Goal: Task Accomplishment & Management: Manage account settings

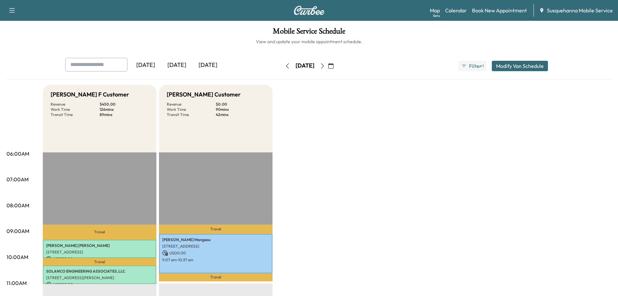
click at [328, 62] on button "button" at bounding box center [322, 66] width 11 height 10
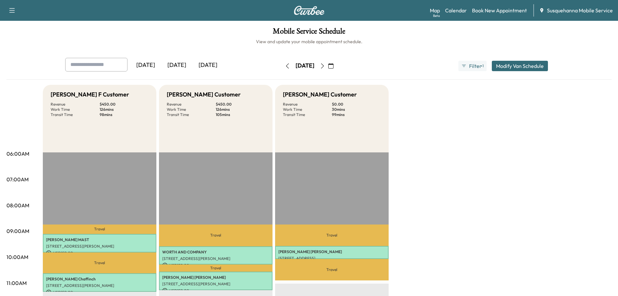
scroll to position [104, 0]
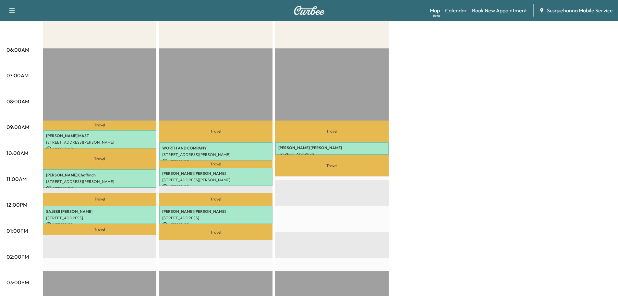
click at [481, 8] on link "Book New Appointment" at bounding box center [499, 10] width 55 height 8
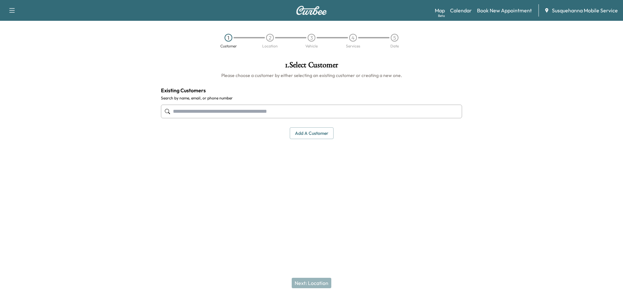
click at [252, 110] on input "text" at bounding box center [311, 112] width 301 height 14
click at [194, 109] on input "text" at bounding box center [311, 112] width 301 height 14
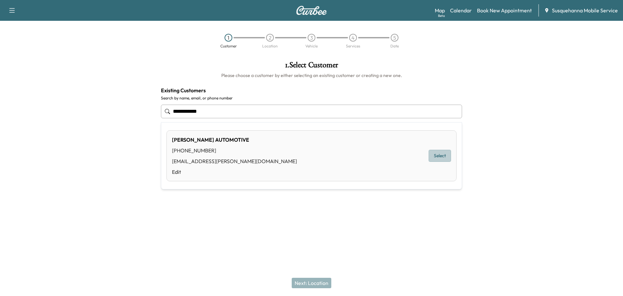
click at [442, 153] on button "Select" at bounding box center [440, 156] width 22 height 12
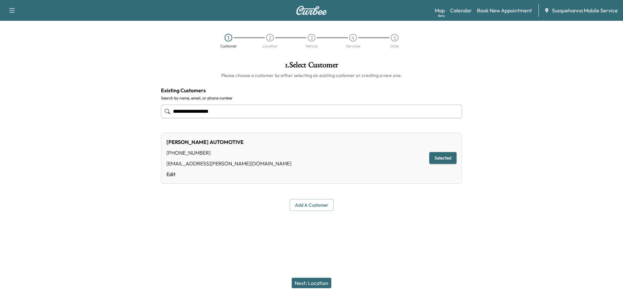
type input "**********"
click at [324, 283] on button "Next: Location" at bounding box center [312, 283] width 40 height 10
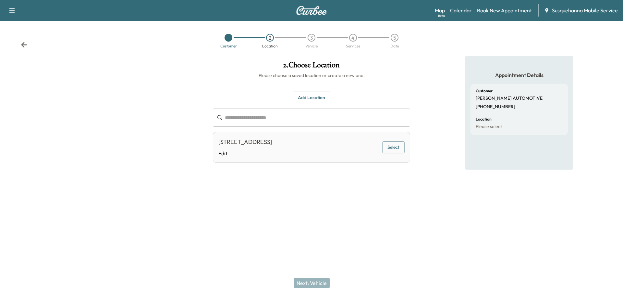
click at [394, 143] on button "Select" at bounding box center [393, 147] width 22 height 12
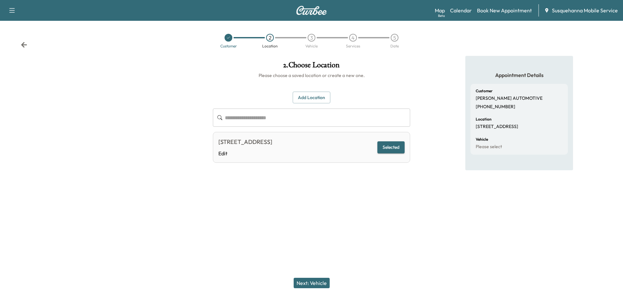
click at [318, 281] on button "Next: Vehicle" at bounding box center [312, 283] width 36 height 10
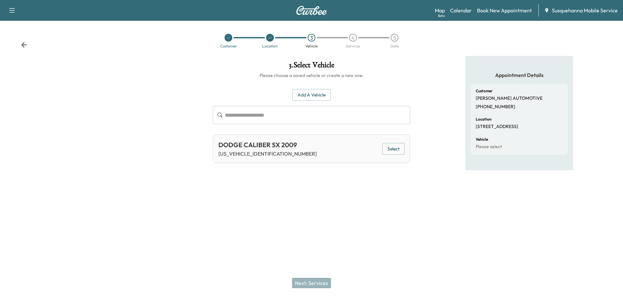
click at [319, 97] on button "Add a Vehicle" at bounding box center [312, 95] width 38 height 12
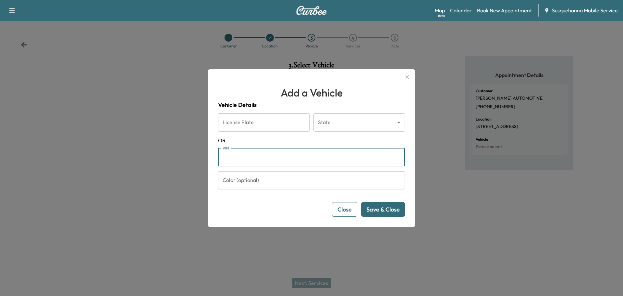
click at [321, 156] on input "VIN" at bounding box center [311, 157] width 187 height 18
paste input "**********"
type input "**********"
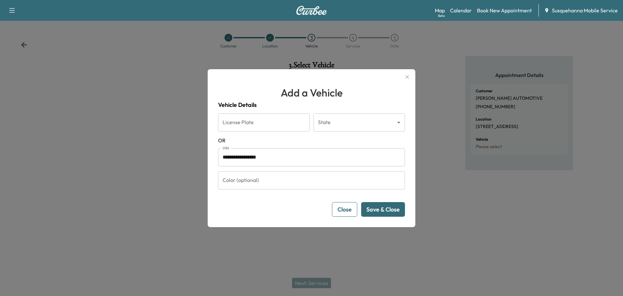
click at [374, 204] on button "Save & Close" at bounding box center [383, 209] width 44 height 15
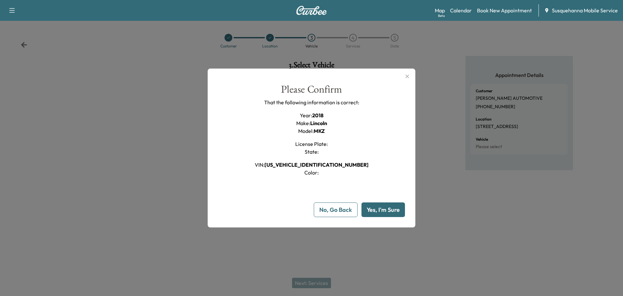
click at [375, 208] on button "Yes, I'm Sure" at bounding box center [384, 209] width 44 height 15
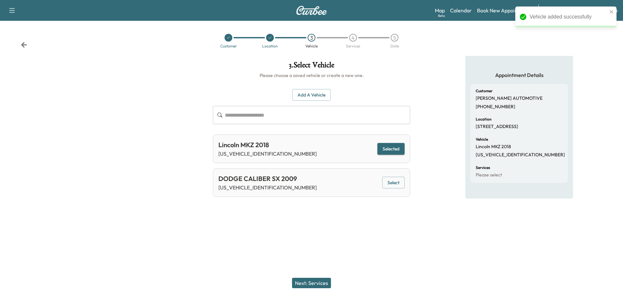
click at [310, 285] on button "Next: Services" at bounding box center [311, 283] width 39 height 10
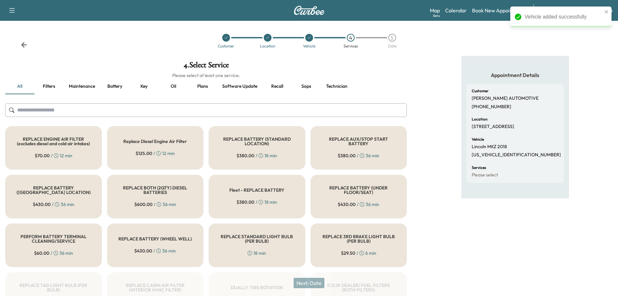
click at [244, 149] on div "REPLACE BATTERY (STANDARD LOCATION) $ 380.00 / 18 min" at bounding box center [257, 148] width 97 height 44
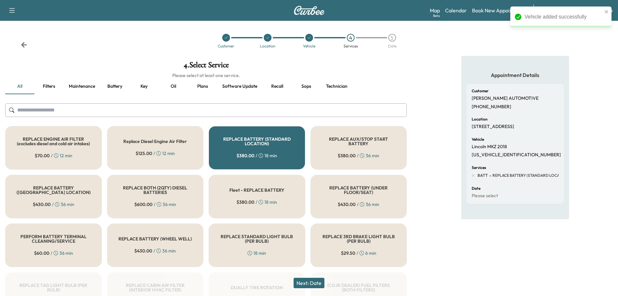
click at [166, 109] on input "text" at bounding box center [206, 110] width 402 height 14
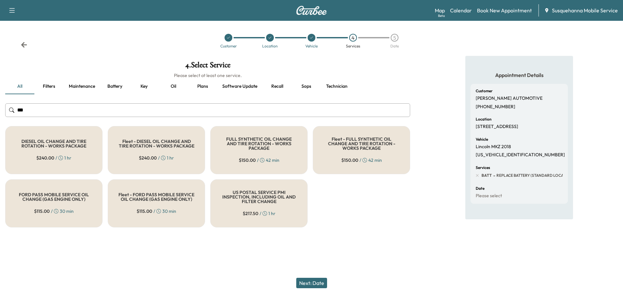
type input "***"
click at [265, 161] on div "FULL SYNTHETIC OIL CHANGE AND TIRE ROTATION - WORKS PACKAGE $ 150.00 / 42 min" at bounding box center [258, 150] width 97 height 48
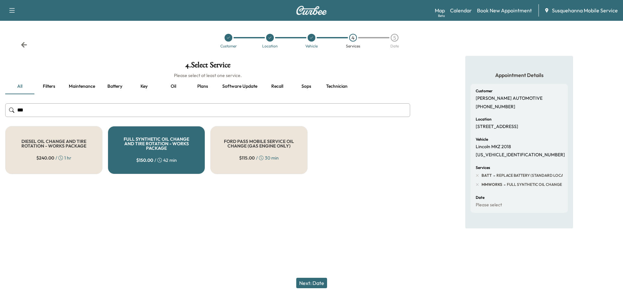
click at [312, 279] on button "Next: Date" at bounding box center [311, 283] width 31 height 10
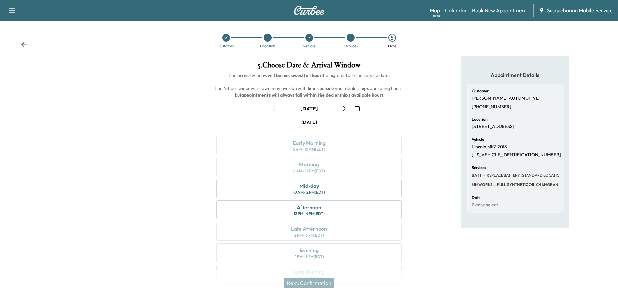
click at [27, 47] on div "Customer Location Vehicle Services 5 Date" at bounding box center [309, 41] width 618 height 30
click at [24, 43] on icon at bounding box center [24, 45] width 6 height 6
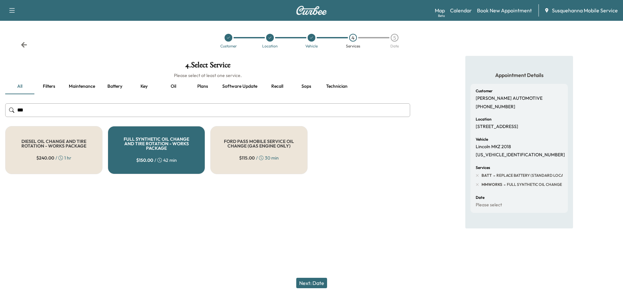
click at [91, 110] on input "***" at bounding box center [207, 110] width 405 height 14
click at [135, 141] on h5 "FULL SYNTHETIC OIL CHANGE AND TIRE ROTATION - WORKS PACKAGE" at bounding box center [156, 144] width 76 height 14
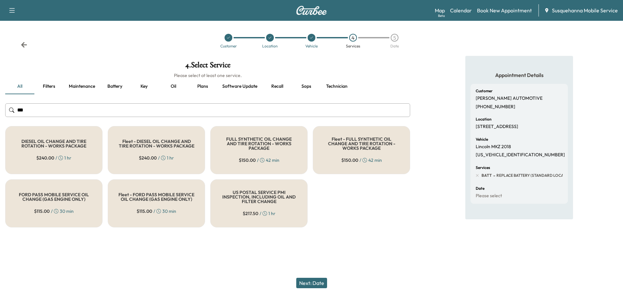
click at [52, 105] on input "***" at bounding box center [207, 110] width 405 height 14
type input "*"
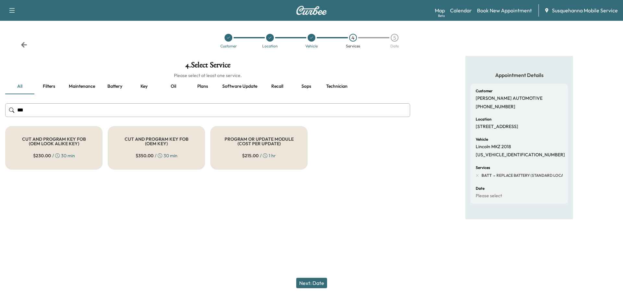
type input "***"
click at [223, 151] on div "PROGRAM OR UPDATE MODULE (COST PER UPDATE) $ 215.00 / 1 hr" at bounding box center [258, 148] width 97 height 44
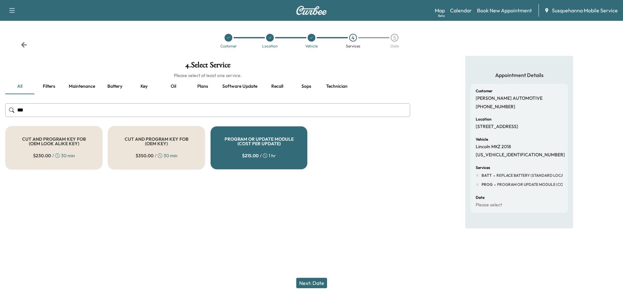
click at [319, 282] on button "Next: Date" at bounding box center [311, 283] width 31 height 10
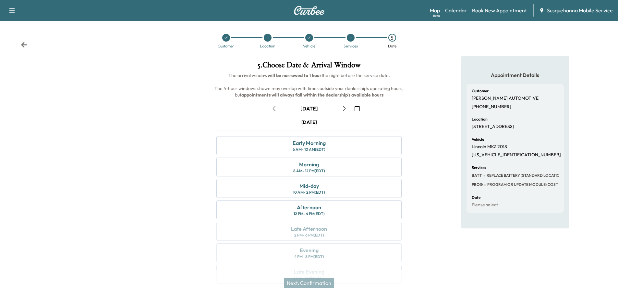
click at [28, 45] on div "Customer Location Vehicle Services 5 Date" at bounding box center [309, 41] width 618 height 30
click at [25, 45] on icon at bounding box center [24, 45] width 6 height 6
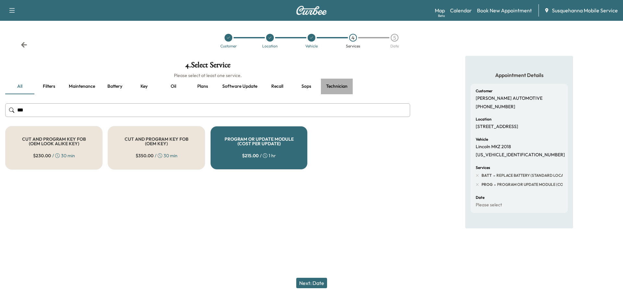
click at [333, 88] on button "Technician" at bounding box center [337, 87] width 32 height 16
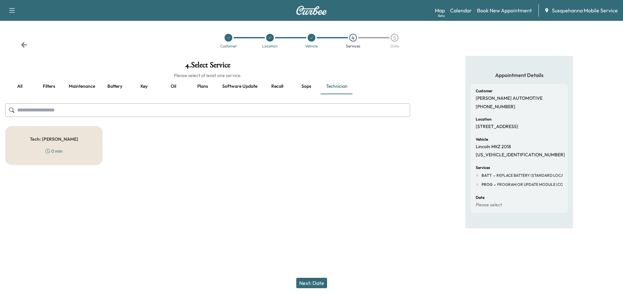
click at [78, 133] on div "Tech: [PERSON_NAME] 0 min" at bounding box center [53, 145] width 97 height 39
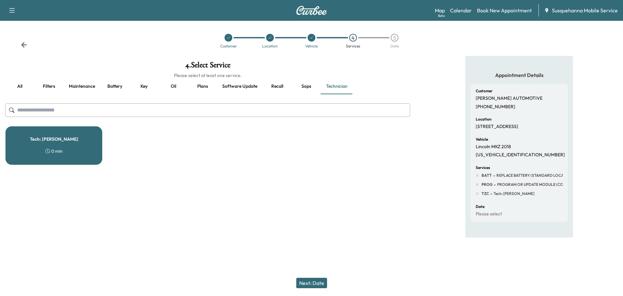
click at [308, 280] on button "Next: Date" at bounding box center [311, 283] width 31 height 10
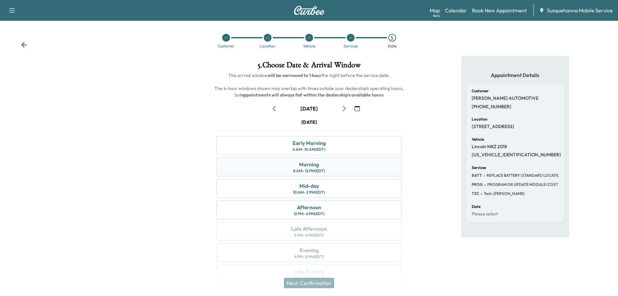
click at [318, 171] on div "8 AM - 12 PM (EDT)" at bounding box center [309, 170] width 32 height 5
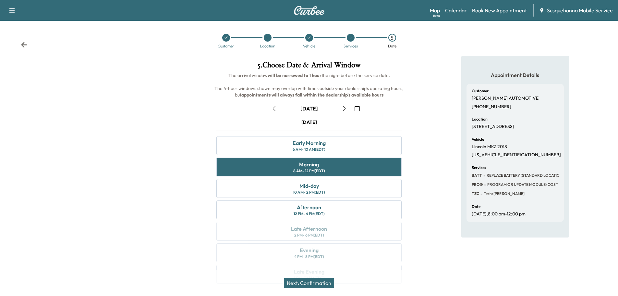
click at [312, 285] on button "Next: Confirmation" at bounding box center [309, 283] width 50 height 10
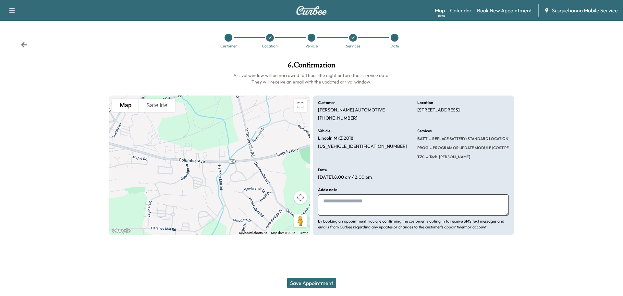
click at [338, 205] on textarea at bounding box center [413, 204] width 191 height 21
type textarea "**********"
click at [307, 285] on button "Save Appointment" at bounding box center [311, 283] width 49 height 10
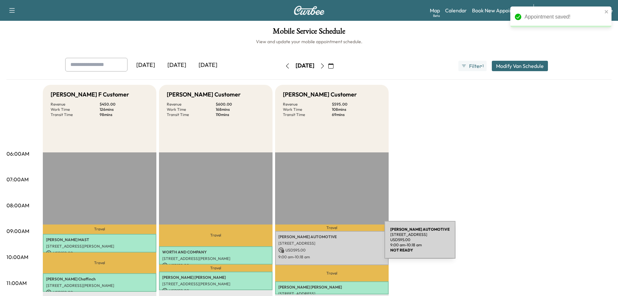
click at [336, 243] on p "[STREET_ADDRESS]" at bounding box center [332, 243] width 107 height 5
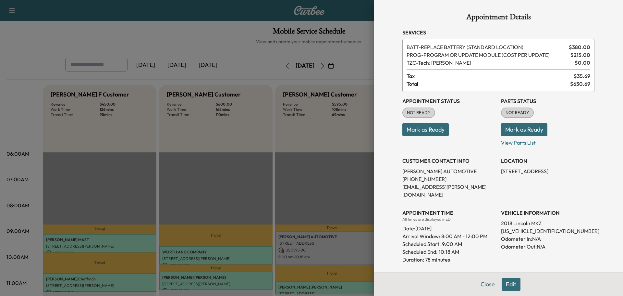
click at [504, 281] on button "Edit" at bounding box center [511, 284] width 19 height 13
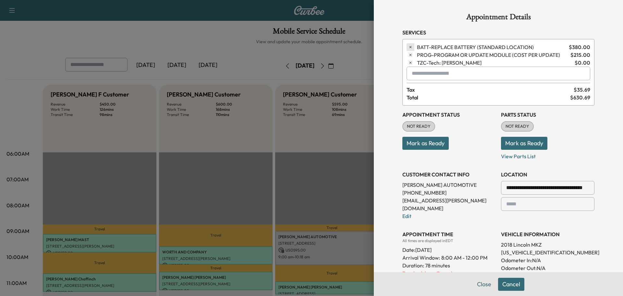
click at [408, 47] on icon "button" at bounding box center [410, 47] width 5 height 5
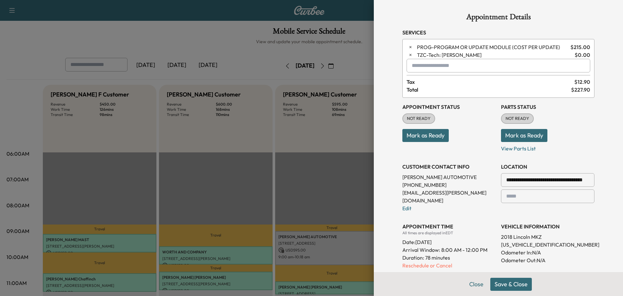
click at [502, 283] on button "Save & Close" at bounding box center [512, 284] width 42 height 13
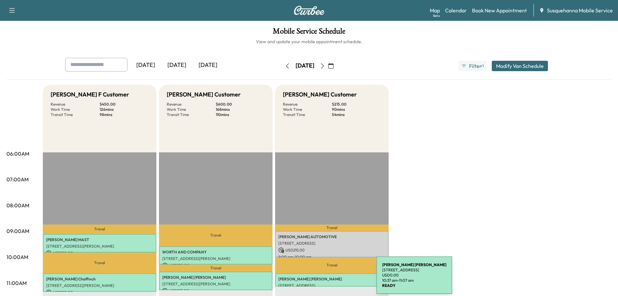
click at [328, 277] on p "[PERSON_NAME]" at bounding box center [332, 278] width 107 height 5
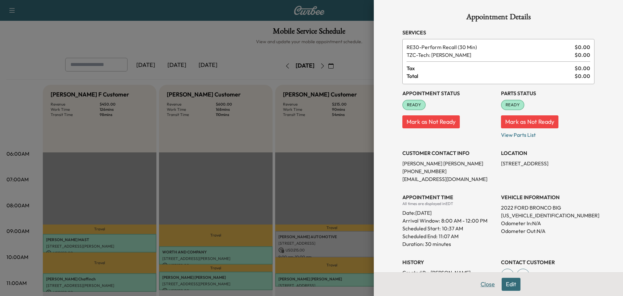
click at [487, 283] on button "Close" at bounding box center [488, 284] width 23 height 13
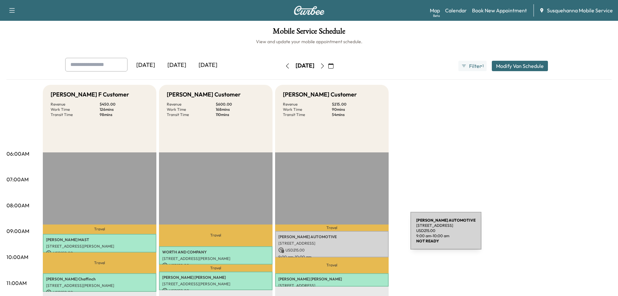
click at [362, 234] on p "[PERSON_NAME] AUTOMOTIVE" at bounding box center [332, 236] width 107 height 5
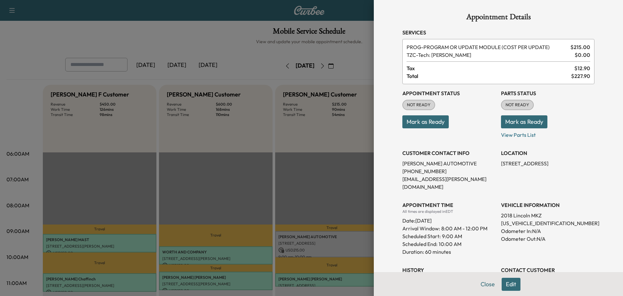
click at [502, 124] on button "Mark as Ready" at bounding box center [524, 121] width 46 height 13
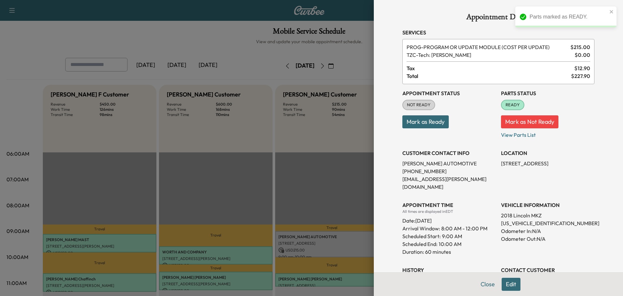
click at [435, 126] on button "Mark as Ready" at bounding box center [426, 121] width 46 height 13
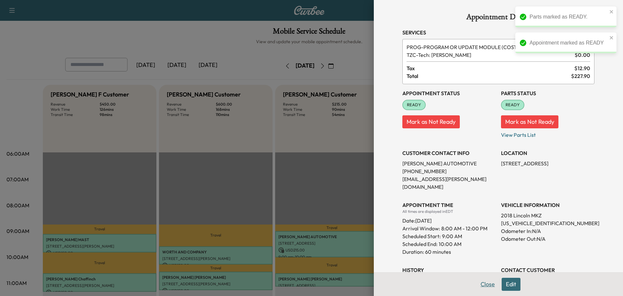
click at [485, 283] on button "Close" at bounding box center [488, 284] width 23 height 13
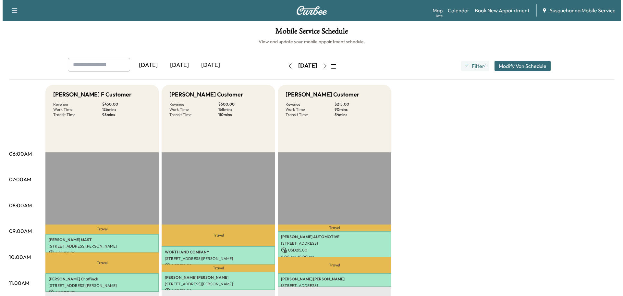
scroll to position [139, 0]
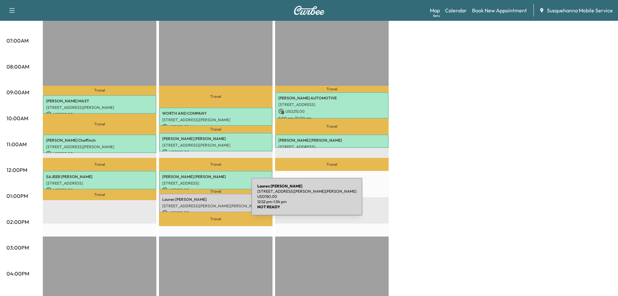
click at [203, 200] on div "[PERSON_NAME] [STREET_ADDRESS][PERSON_NAME] USD 150.00 12:52 pm - 1:34 pm" at bounding box center [216, 202] width 114 height 19
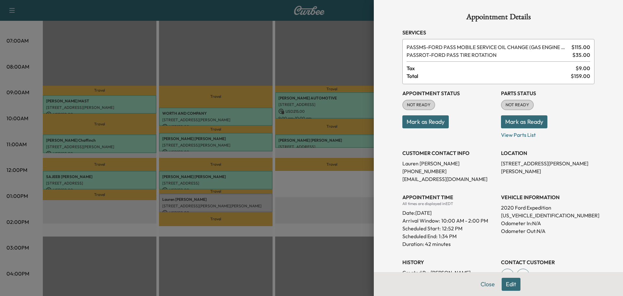
click at [516, 218] on p "[US_VEHICLE_IDENTIFICATION_NUMBER]" at bounding box center [547, 215] width 93 height 8
copy p "[US_VEHICLE_IDENTIFICATION_NUMBER]"
click at [517, 122] on button "Mark as Ready" at bounding box center [524, 121] width 46 height 13
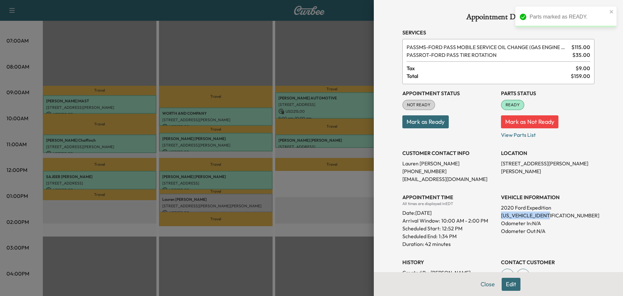
click at [430, 123] on button "Mark as Ready" at bounding box center [426, 121] width 46 height 13
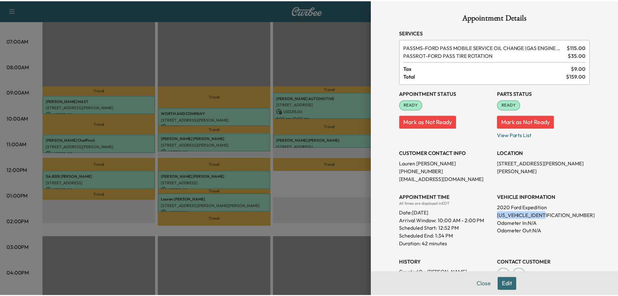
scroll to position [93, 0]
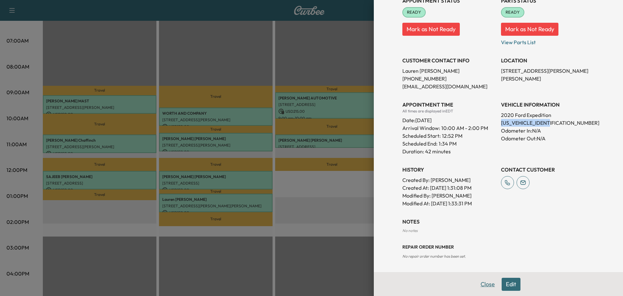
click at [487, 285] on button "Close" at bounding box center [488, 284] width 23 height 13
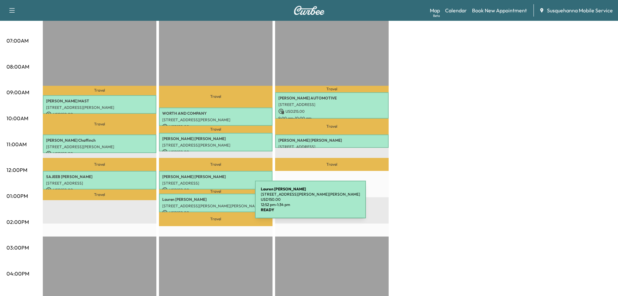
click at [206, 203] on p "[STREET_ADDRESS][PERSON_NAME][PERSON_NAME]" at bounding box center [215, 205] width 107 height 5
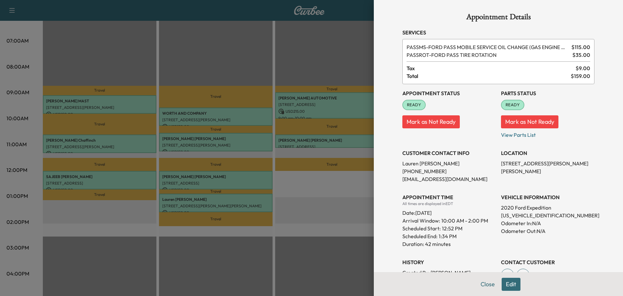
click at [503, 283] on button "Edit" at bounding box center [511, 284] width 19 height 13
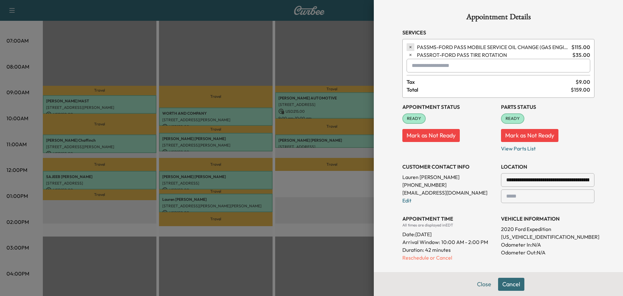
click at [408, 50] on button "button" at bounding box center [411, 47] width 8 height 8
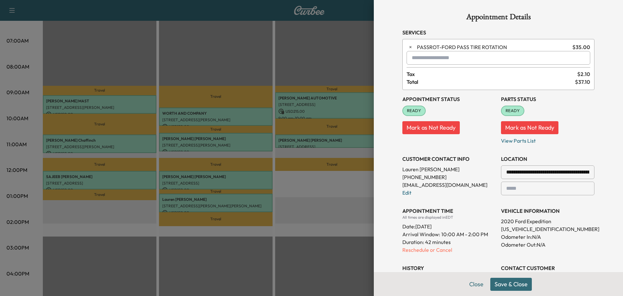
click at [407, 51] on input "text" at bounding box center [499, 58] width 184 height 14
click at [408, 46] on icon "button" at bounding box center [410, 47] width 5 height 5
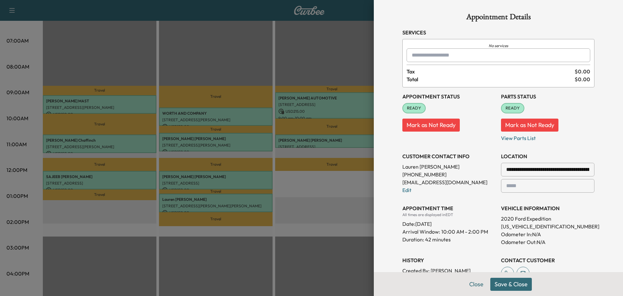
click at [409, 50] on div at bounding box center [499, 55] width 184 height 14
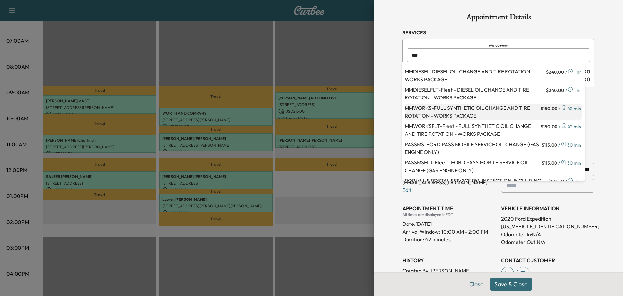
click at [428, 108] on p "MMWORKS - FULL SYNTHETIC OIL CHANGE AND TIRE ROTATION - WORKS PACKAGE" at bounding box center [472, 112] width 135 height 16
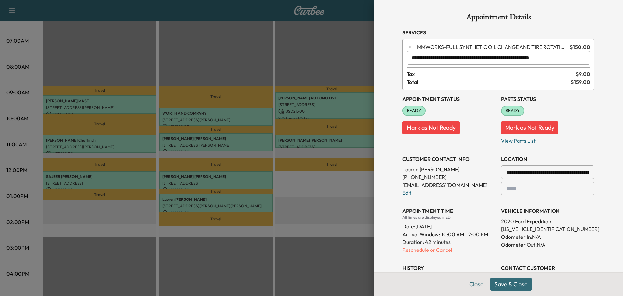
type input "**********"
click at [498, 282] on button "Save & Close" at bounding box center [512, 284] width 42 height 13
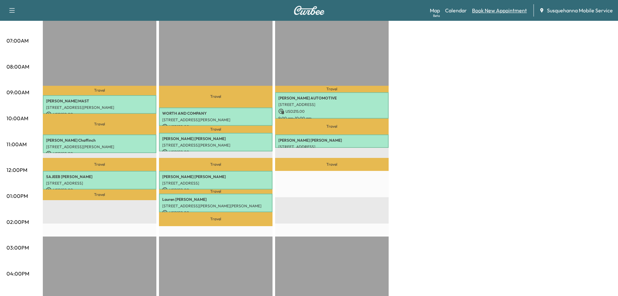
click at [493, 13] on link "Book New Appointment" at bounding box center [499, 10] width 55 height 8
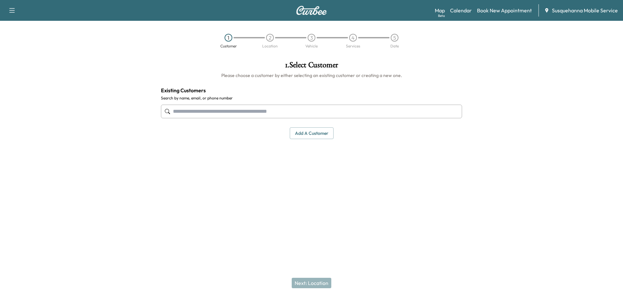
click at [281, 110] on input "text" at bounding box center [311, 112] width 301 height 14
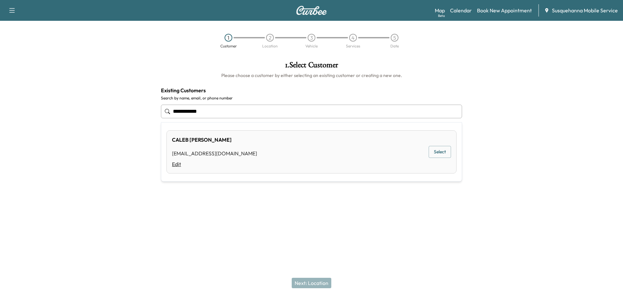
click at [175, 165] on link "Edit" at bounding box center [214, 164] width 85 height 8
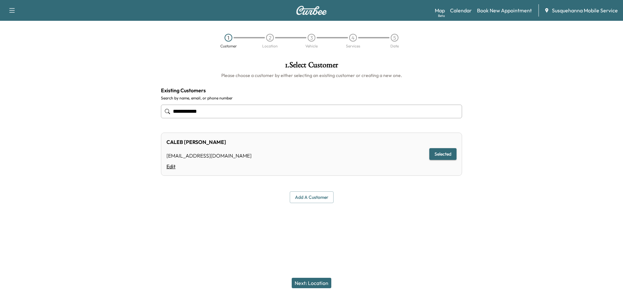
type input "**********"
click at [171, 168] on link "Edit" at bounding box center [209, 166] width 85 height 8
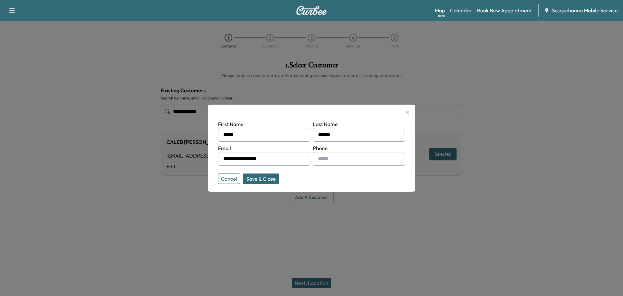
click at [331, 158] on input "text" at bounding box center [359, 159] width 92 height 14
type input "**********"
click at [270, 182] on button "Save & Close" at bounding box center [261, 178] width 36 height 10
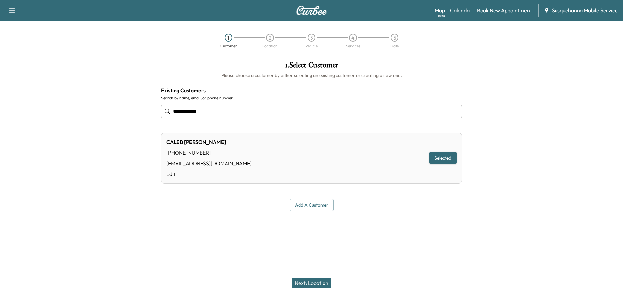
click at [326, 283] on button "Next: Location" at bounding box center [312, 283] width 40 height 10
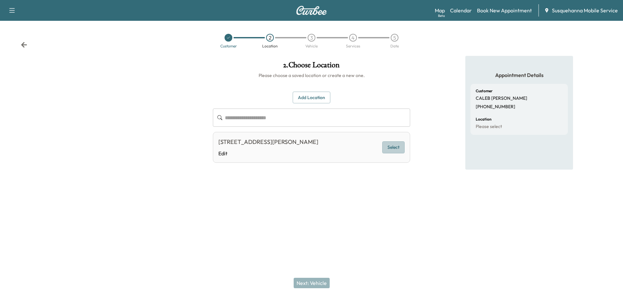
click at [393, 151] on button "Select" at bounding box center [393, 147] width 22 height 12
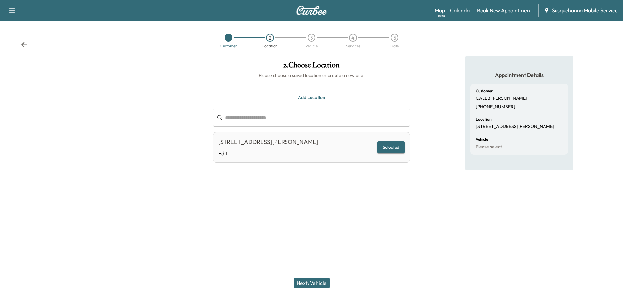
click at [321, 279] on button "Next: Vehicle" at bounding box center [312, 283] width 36 height 10
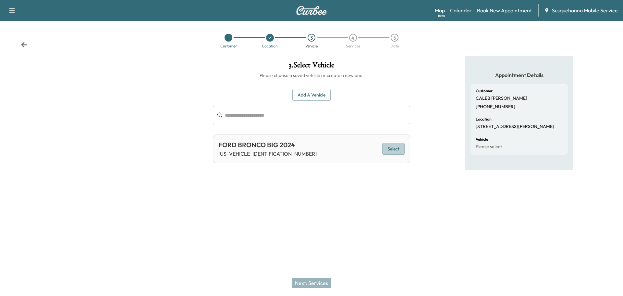
click at [396, 151] on button "Select" at bounding box center [393, 149] width 22 height 12
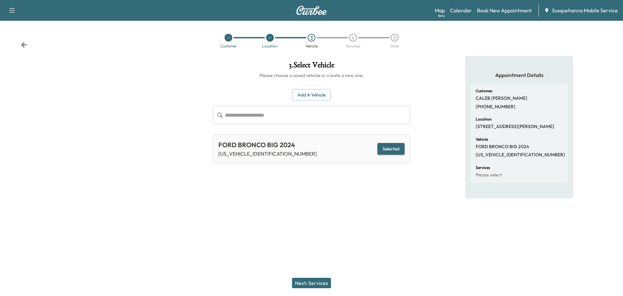
click at [319, 283] on button "Next: Services" at bounding box center [311, 283] width 39 height 10
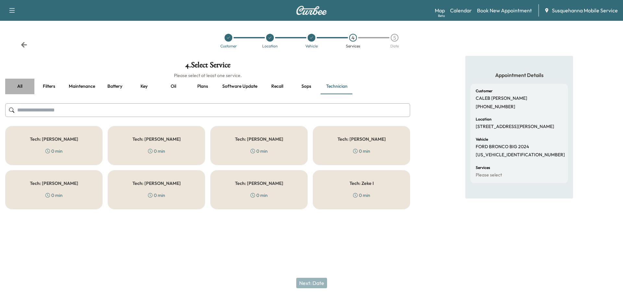
click at [23, 86] on button "all" at bounding box center [19, 87] width 29 height 16
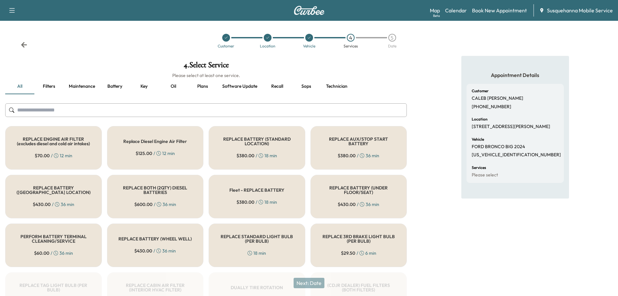
click at [152, 111] on input "text" at bounding box center [206, 110] width 402 height 14
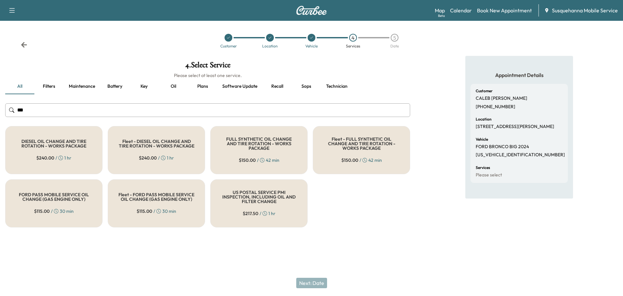
type input "***"
click at [233, 159] on div "FULL SYNTHETIC OIL CHANGE AND TIRE ROTATION - WORKS PACKAGE $ 150.00 / 42 min" at bounding box center [258, 150] width 97 height 48
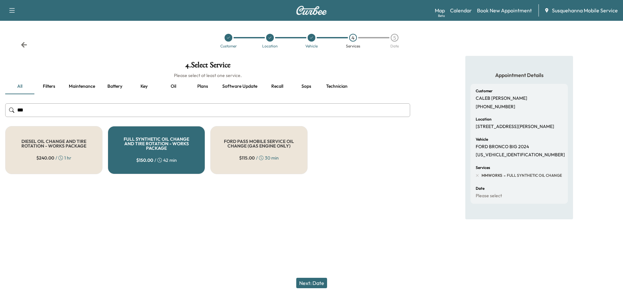
click at [310, 279] on button "Next: Date" at bounding box center [311, 283] width 31 height 10
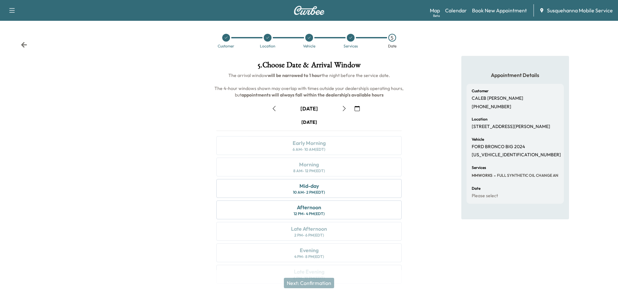
click at [359, 109] on icon "button" at bounding box center [357, 108] width 5 height 5
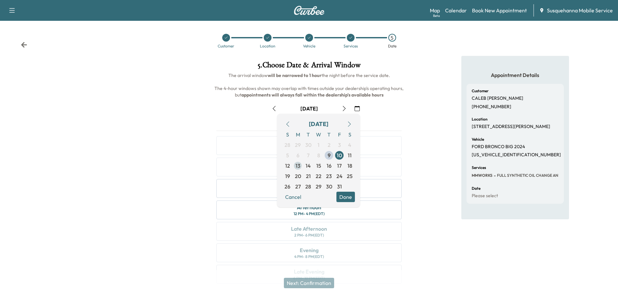
click at [297, 165] on span "13" at bounding box center [298, 166] width 5 height 8
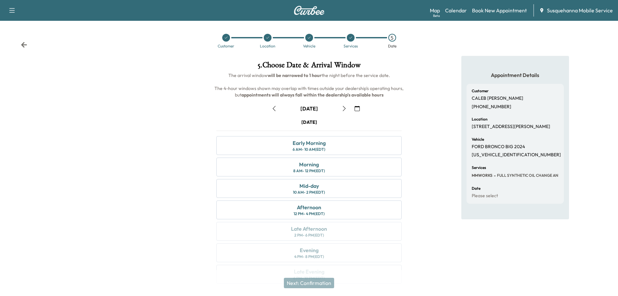
click at [324, 167] on div "Morning 8 AM - 12 PM (EDT)" at bounding box center [309, 166] width 185 height 19
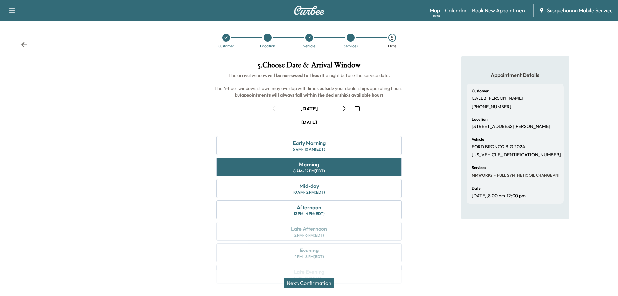
click at [319, 279] on button "Next: Confirmation" at bounding box center [309, 283] width 50 height 10
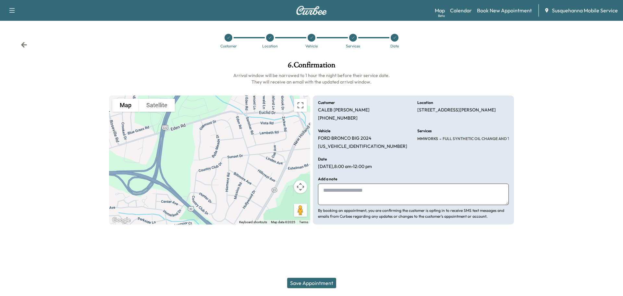
click at [387, 190] on textarea at bounding box center [413, 193] width 191 height 21
click at [347, 147] on p "[US_VEHICLE_IDENTIFICATION_NUMBER]" at bounding box center [362, 146] width 89 height 6
copy p "[US_VEHICLE_IDENTIFICATION_NUMBER]"
click at [350, 197] on textarea "******" at bounding box center [413, 193] width 191 height 21
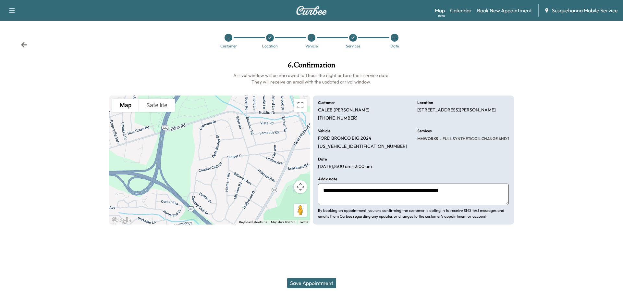
type textarea "**********"
click at [318, 282] on button "Save Appointment" at bounding box center [311, 283] width 49 height 10
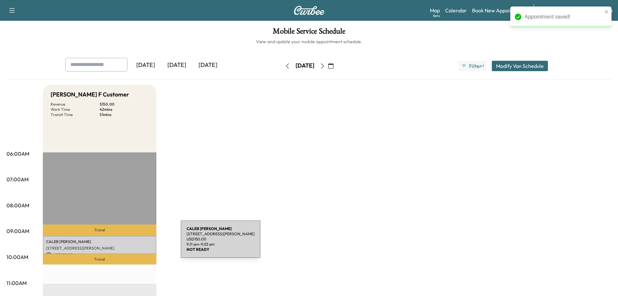
click at [132, 243] on p "[PERSON_NAME]" at bounding box center [99, 241] width 107 height 5
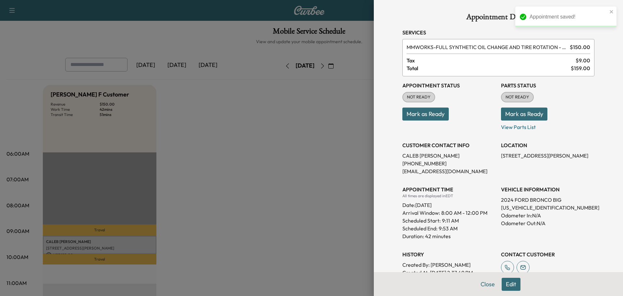
click at [513, 117] on button "Mark as Ready" at bounding box center [524, 113] width 46 height 13
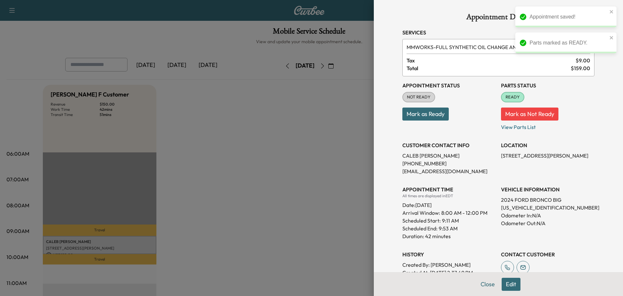
click at [415, 117] on button "Mark as Ready" at bounding box center [426, 113] width 46 height 13
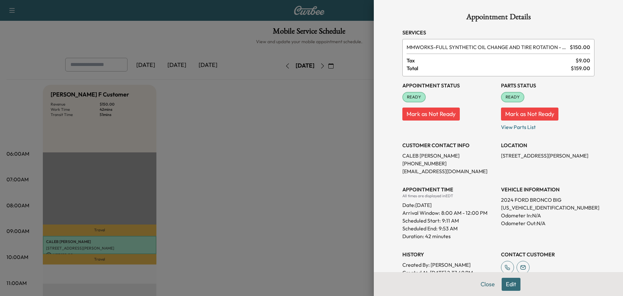
drag, startPoint x: 594, startPoint y: 189, endPoint x: 584, endPoint y: 204, distance: 17.6
click at [594, 188] on div "Appointment Details Services MMWORKS - FULL SYNTHETIC OIL CHANGE AND TIRE ROTAT…" at bounding box center [499, 183] width 208 height 366
click at [482, 283] on button "Close" at bounding box center [488, 284] width 23 height 13
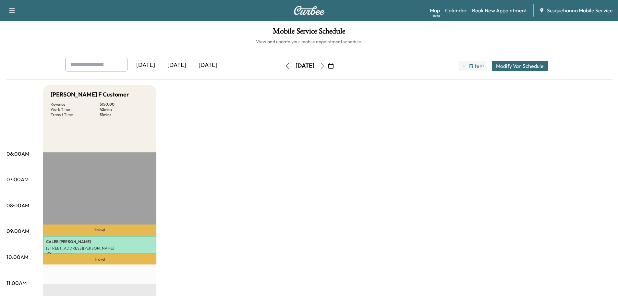
click at [315, 66] on div "[DATE]" at bounding box center [305, 66] width 19 height 8
click at [334, 65] on icon "button" at bounding box center [331, 65] width 5 height 5
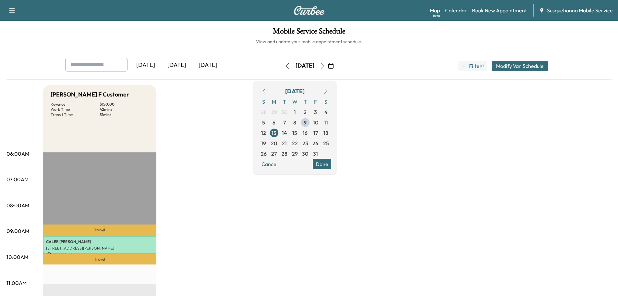
click at [309, 10] on img at bounding box center [309, 10] width 31 height 9
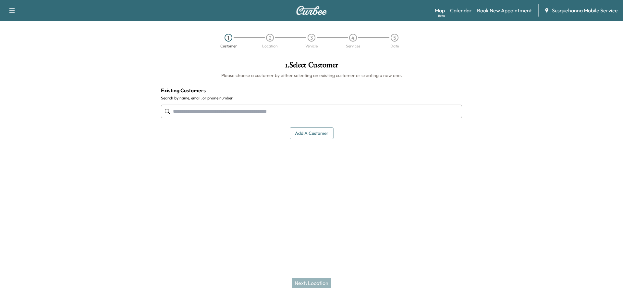
click at [457, 12] on link "Calendar" at bounding box center [461, 10] width 22 height 8
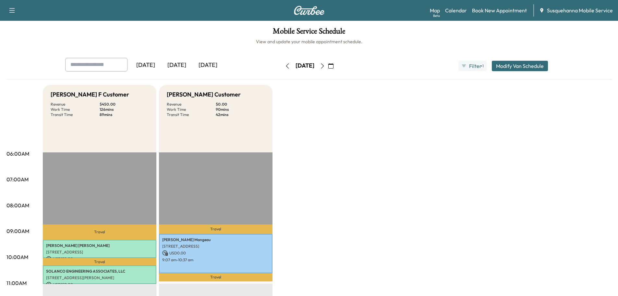
click at [324, 66] on icon "button" at bounding box center [322, 65] width 3 height 5
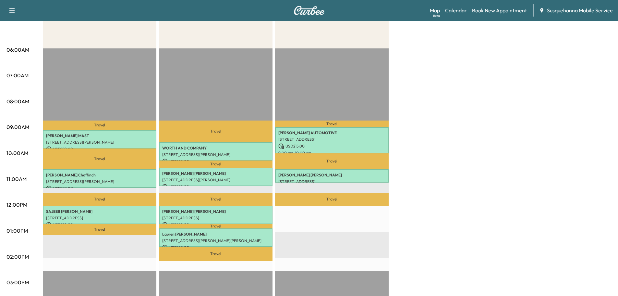
scroll to position [139, 0]
